Goal: Transaction & Acquisition: Book appointment/travel/reservation

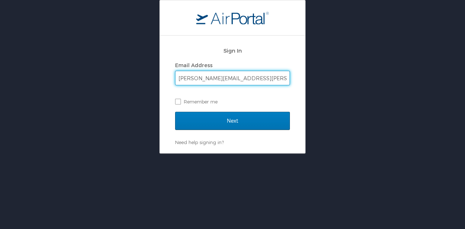
type input "jolene.weikel@elior-na.com"
click at [175, 112] on input "Next" at bounding box center [232, 121] width 115 height 18
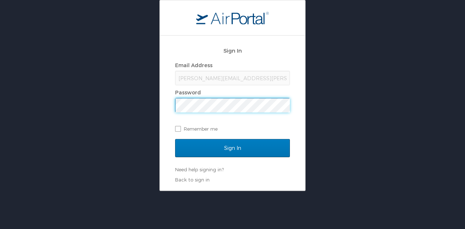
click at [175, 139] on input "Sign In" at bounding box center [232, 148] width 115 height 18
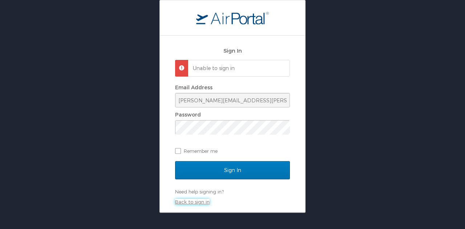
click at [198, 203] on link "Back to sign in" at bounding box center [192, 202] width 35 height 6
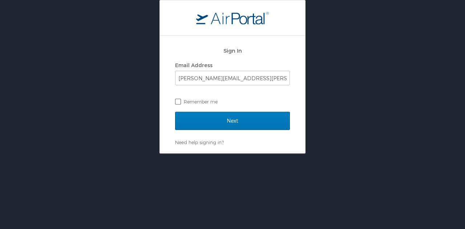
click at [179, 100] on label "Remember me" at bounding box center [232, 101] width 115 height 11
click at [179, 100] on input "Remember me" at bounding box center [177, 101] width 5 height 5
checkbox input "true"
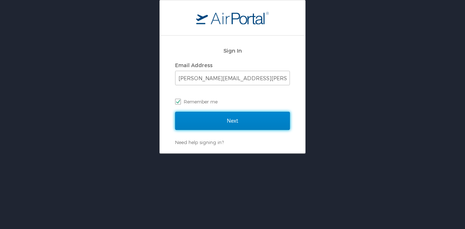
click at [238, 119] on input "Next" at bounding box center [232, 121] width 115 height 18
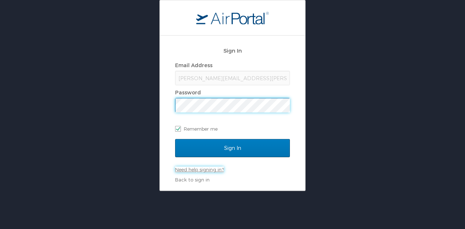
click at [207, 168] on link "Need help signing in?" at bounding box center [199, 170] width 49 height 6
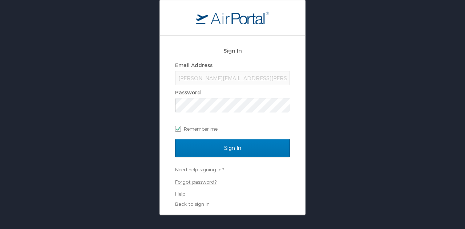
click at [202, 183] on link "Forgot password?" at bounding box center [195, 182] width 41 height 6
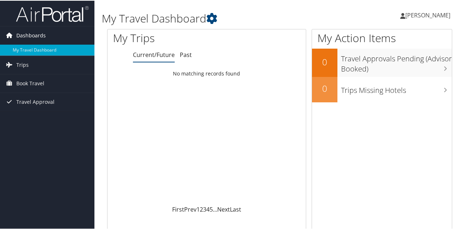
click at [45, 36] on link "Dashboards" at bounding box center [47, 35] width 94 height 18
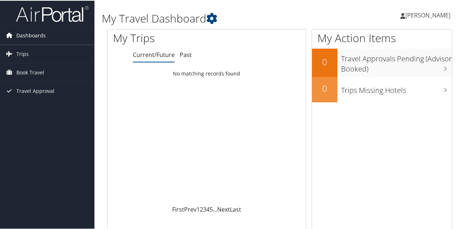
click at [45, 36] on link "Dashboards" at bounding box center [47, 35] width 94 height 18
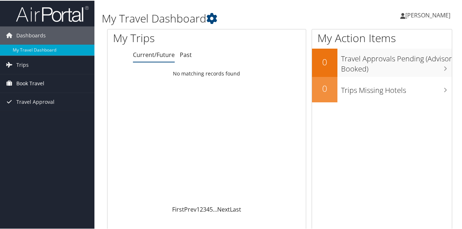
click at [40, 80] on span "Book Travel" at bounding box center [30, 83] width 28 height 18
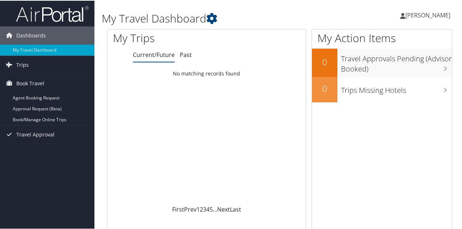
click at [421, 16] on span "[PERSON_NAME]" at bounding box center [427, 15] width 45 height 8
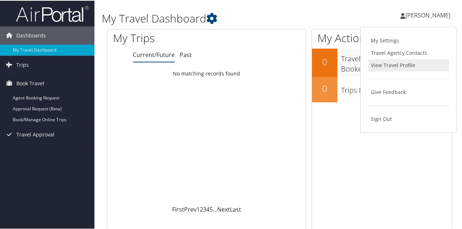
click at [411, 67] on link "View Travel Profile" at bounding box center [408, 64] width 81 height 12
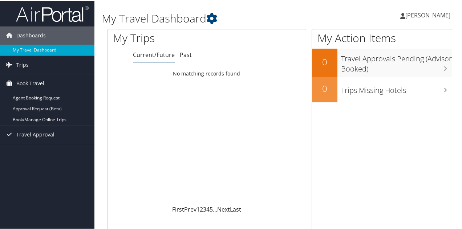
click at [35, 82] on span "Book Travel" at bounding box center [30, 83] width 28 height 18
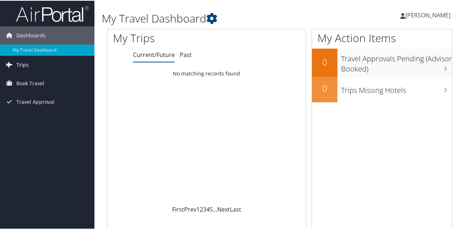
click at [29, 62] on link "Trips" at bounding box center [47, 64] width 94 height 18
click at [40, 116] on span "Book Travel" at bounding box center [30, 115] width 28 height 18
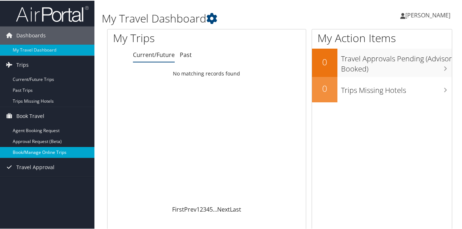
click at [63, 152] on link "Book/Manage Online Trips" at bounding box center [47, 151] width 94 height 11
